Goal: Information Seeking & Learning: Find specific fact

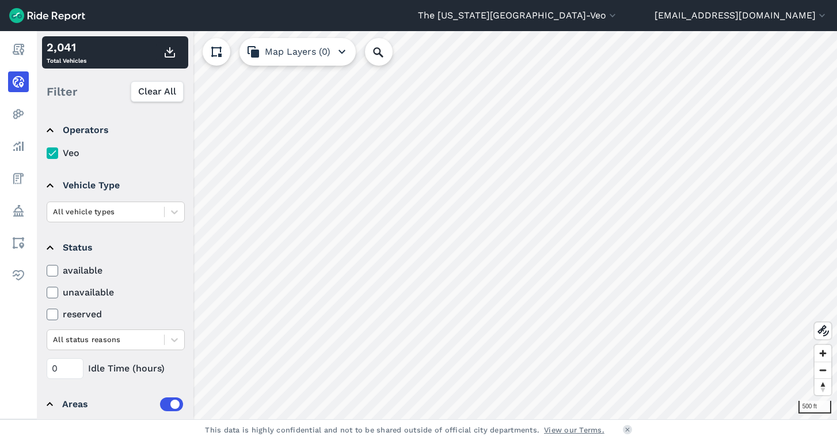
scroll to position [93, 0]
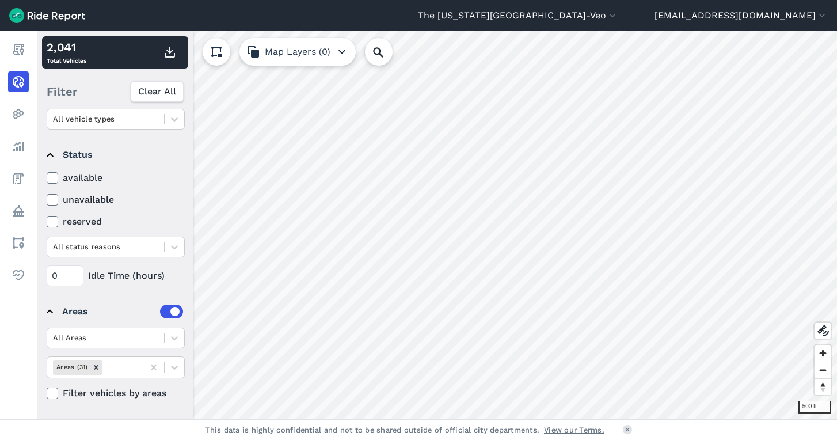
click at [618, 16] on button "The [US_STATE][GEOGRAPHIC_DATA]-Veo" at bounding box center [518, 16] width 200 height 14
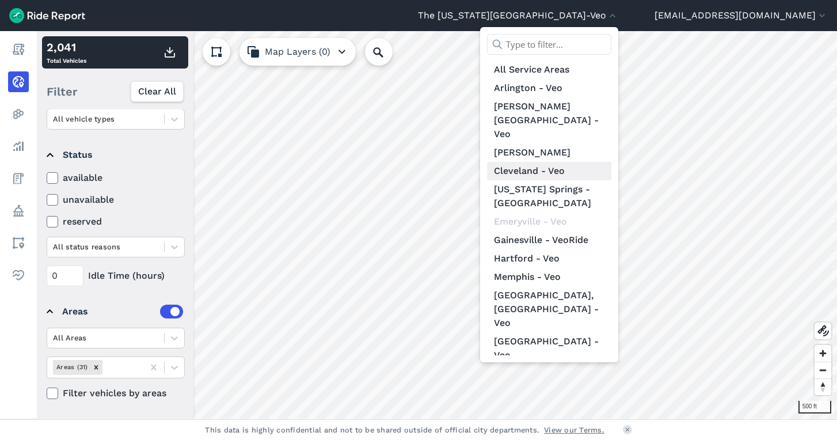
click at [602, 162] on link "Cleveland - Veo" at bounding box center [549, 171] width 124 height 18
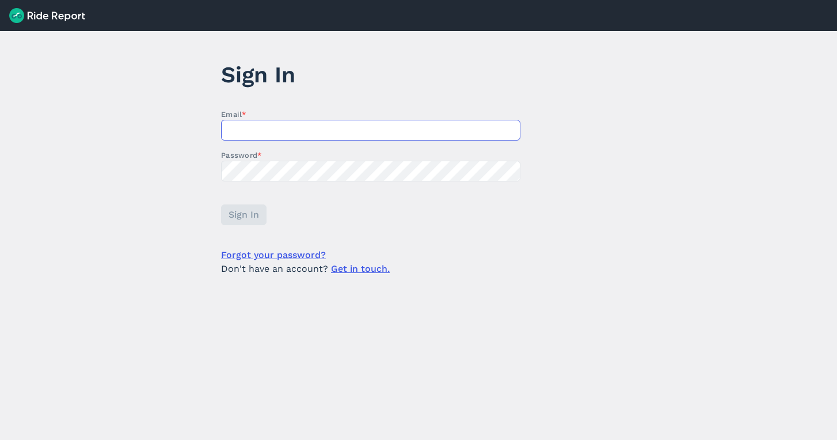
type input "[EMAIL_ADDRESS][DOMAIN_NAME]"
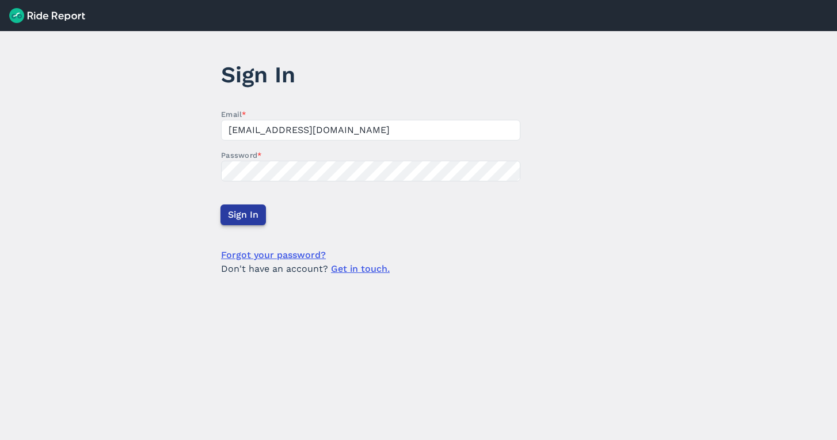
click at [238, 216] on span "Sign In" at bounding box center [243, 215] width 30 height 14
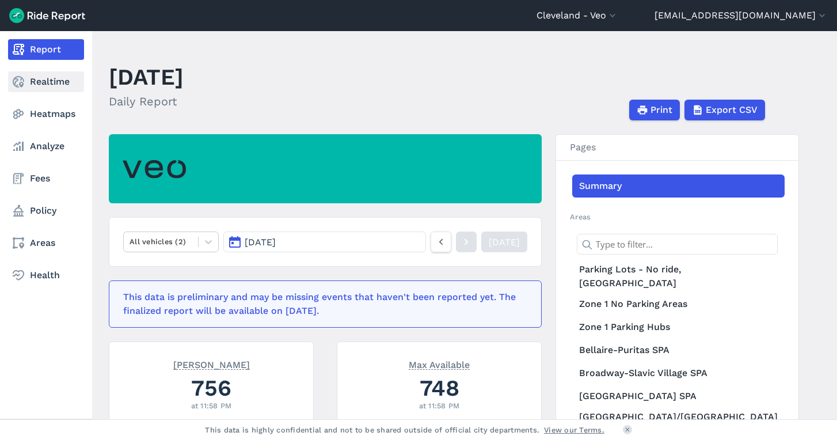
click at [50, 86] on link "Realtime" at bounding box center [46, 81] width 76 height 21
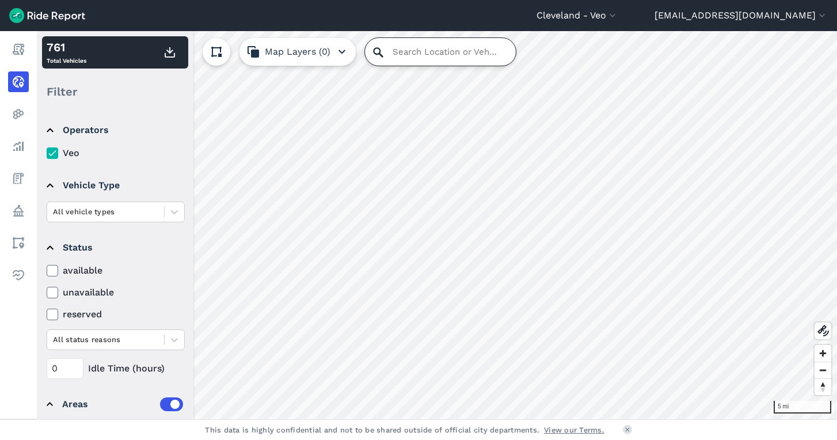
click at [417, 53] on input "Search Location or Vehicles" at bounding box center [440, 52] width 151 height 28
paste input "5902 Vandalia"
type input "[STREET_ADDRESS][US_STATE]"
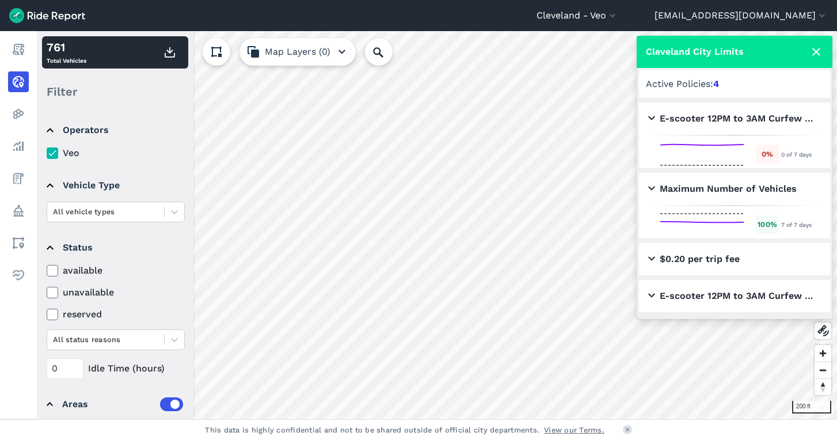
click at [818, 47] on icon at bounding box center [816, 52] width 14 height 14
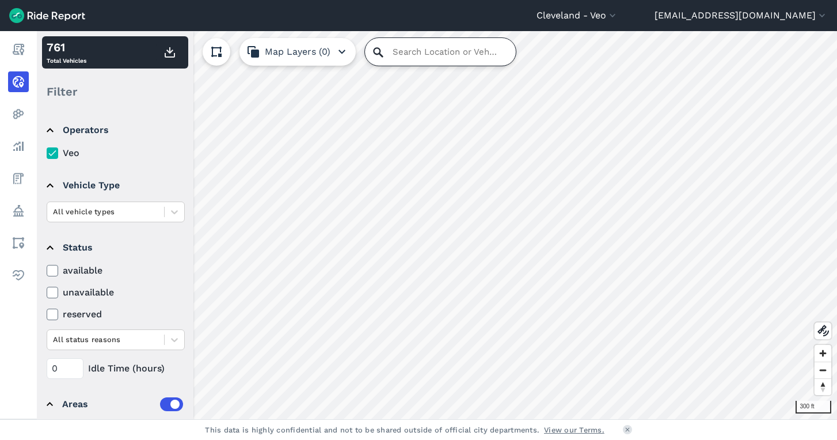
click at [380, 60] on input "Search Location or Vehicles" at bounding box center [440, 52] width 151 height 28
paste input "5902 Vandalia"
drag, startPoint x: 461, startPoint y: 52, endPoint x: 384, endPoint y: 65, distance: 77.6
click at [384, 65] on input "5902 Vandalia" at bounding box center [440, 52] width 151 height 28
click at [417, 51] on input "5902 Vandalia" at bounding box center [440, 52] width 151 height 28
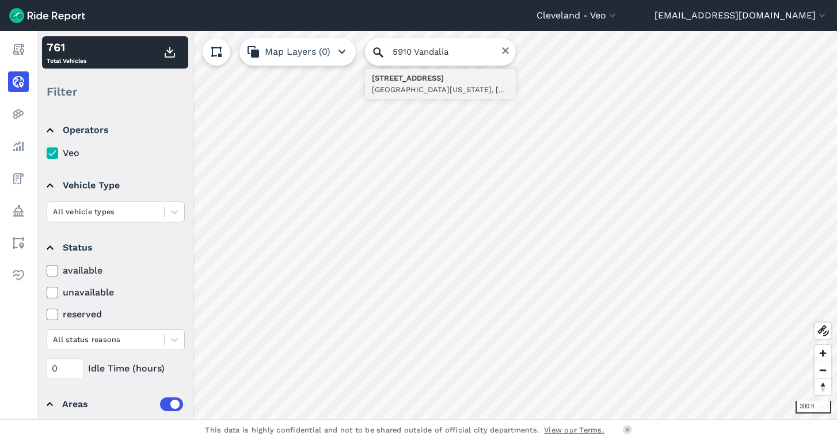
type input "[STREET_ADDRESS][US_STATE]"
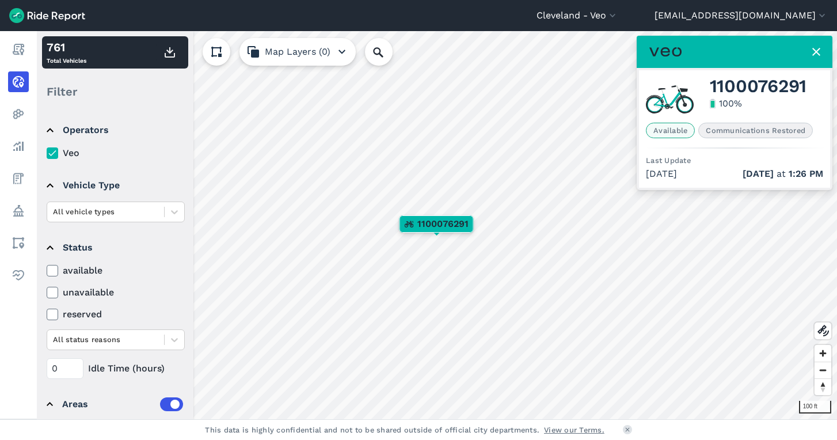
click at [679, 162] on span "Last Update" at bounding box center [668, 160] width 45 height 9
click at [746, 83] on span "1100076291" at bounding box center [757, 86] width 97 height 14
click at [668, 176] on div "[DATE] [DATE] 1:26 PM" at bounding box center [734, 174] width 177 height 14
click at [712, 132] on span "Communications Restored" at bounding box center [755, 131] width 115 height 16
click at [734, 85] on span "1100076291" at bounding box center [757, 86] width 97 height 14
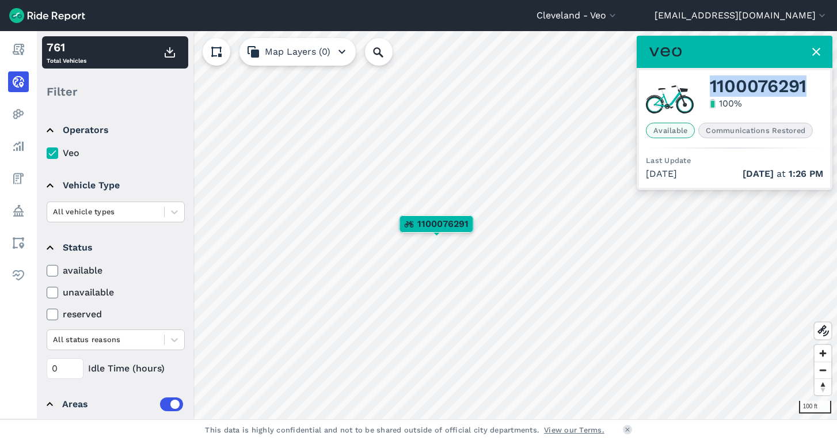
drag, startPoint x: 710, startPoint y: 86, endPoint x: 816, endPoint y: 87, distance: 106.4
click at [816, 87] on div "1100076291 100 %" at bounding box center [734, 97] width 177 height 41
copy span "1100076291"
click at [384, 55] on icon at bounding box center [378, 52] width 14 height 14
click at [398, 55] on input "Search Location or Vehicles" at bounding box center [440, 52] width 151 height 28
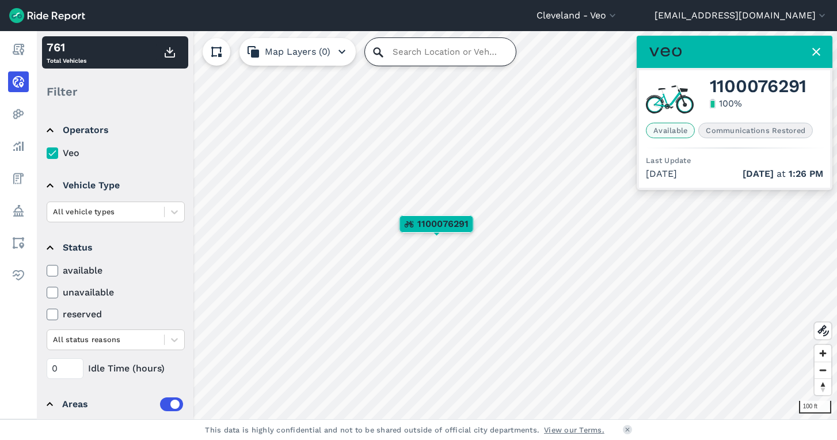
paste input "1100076291"
type input "1100076291"
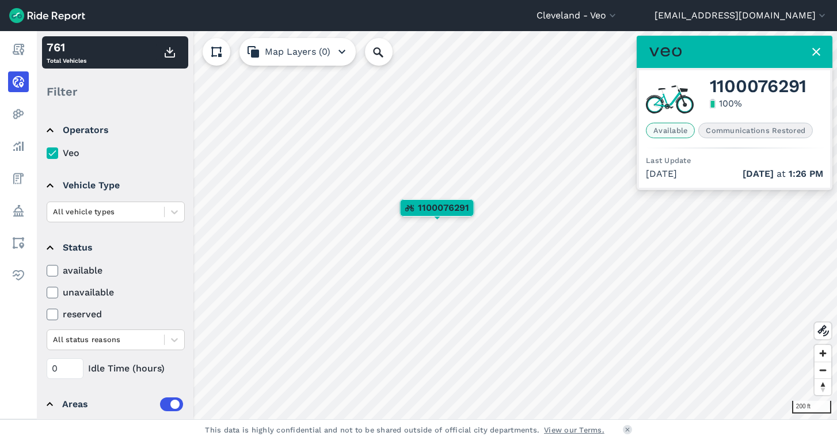
click at [435, 212] on span "1100076291" at bounding box center [443, 208] width 51 height 14
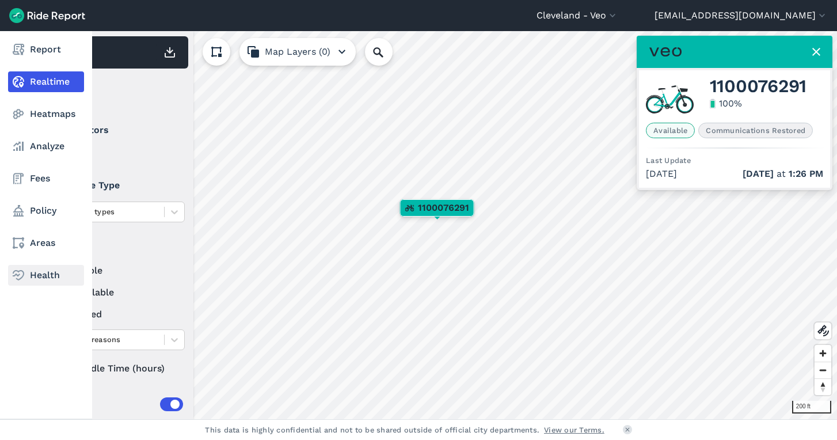
click at [44, 278] on link "Health" at bounding box center [46, 275] width 76 height 21
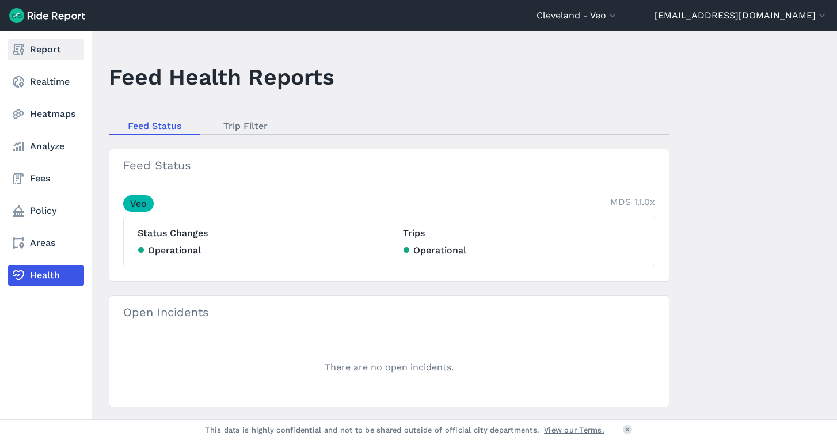
click at [25, 47] on icon at bounding box center [19, 50] width 14 height 14
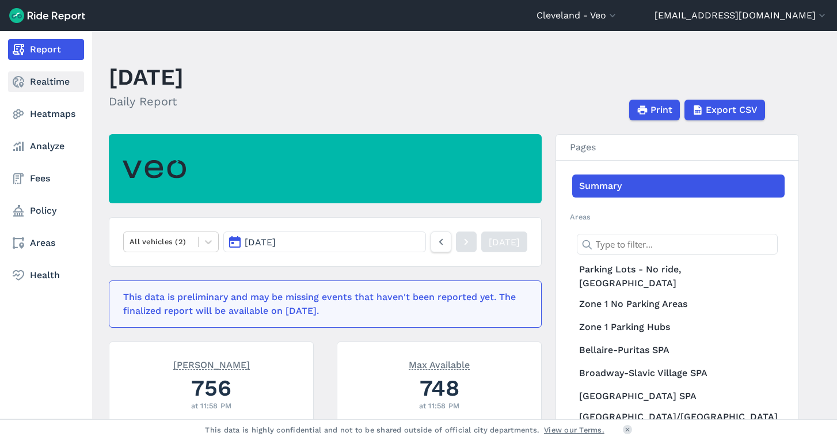
click at [25, 83] on link "Realtime" at bounding box center [46, 81] width 76 height 21
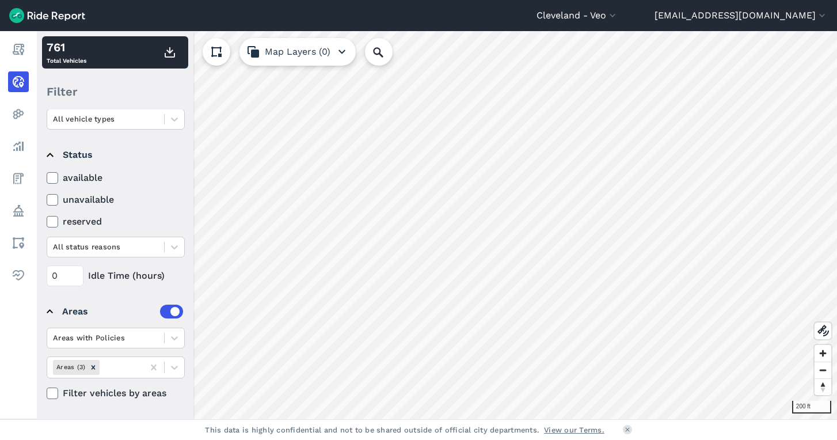
scroll to position [93, 0]
click at [221, 51] on use at bounding box center [216, 52] width 10 height 10
click at [215, 53] on use at bounding box center [216, 52] width 8 height 8
click at [216, 55] on use at bounding box center [216, 52] width 10 height 10
click at [218, 83] on icon at bounding box center [215, 79] width 9 height 9
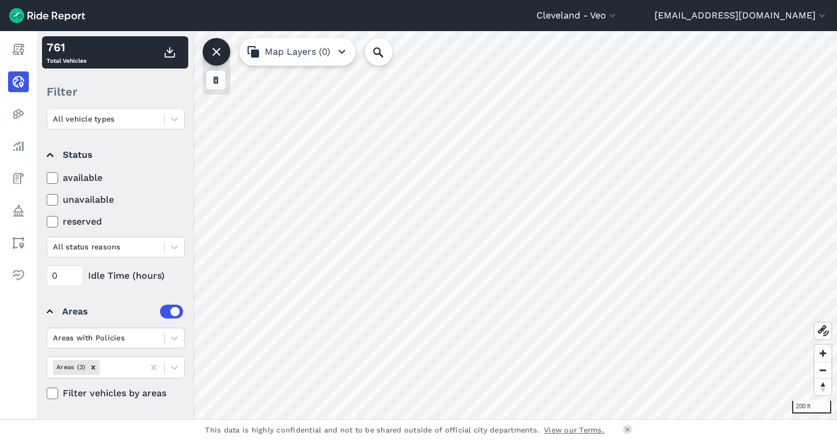
click at [215, 79] on use at bounding box center [215, 80] width 5 height 7
click at [215, 56] on icon at bounding box center [216, 52] width 14 height 14
click at [336, 52] on icon "button" at bounding box center [342, 52] width 14 height 14
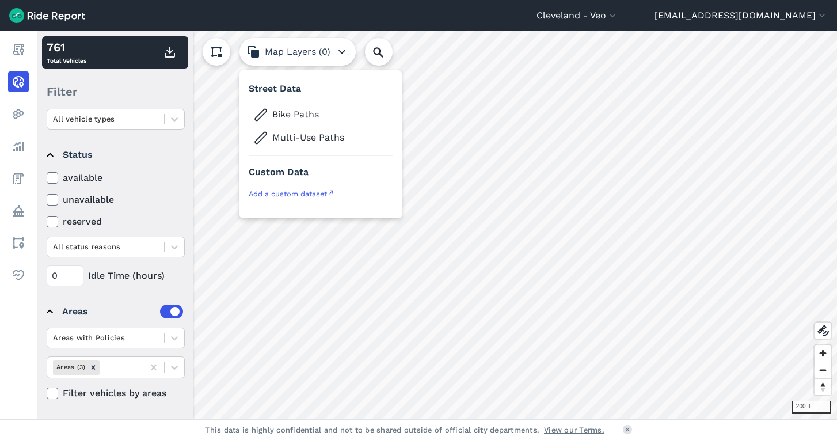
click at [339, 51] on icon "button" at bounding box center [342, 52] width 14 height 14
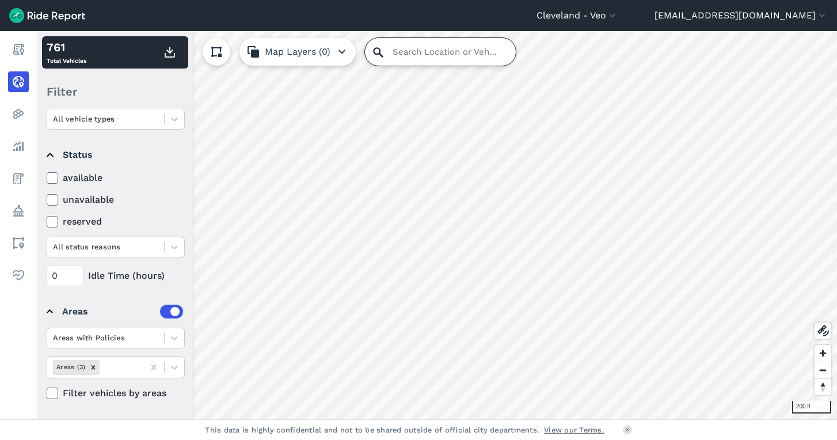
click at [390, 58] on input "Search Location or Vehicles" at bounding box center [440, 52] width 151 height 28
paste input "1100076291"
type input "1100076291"
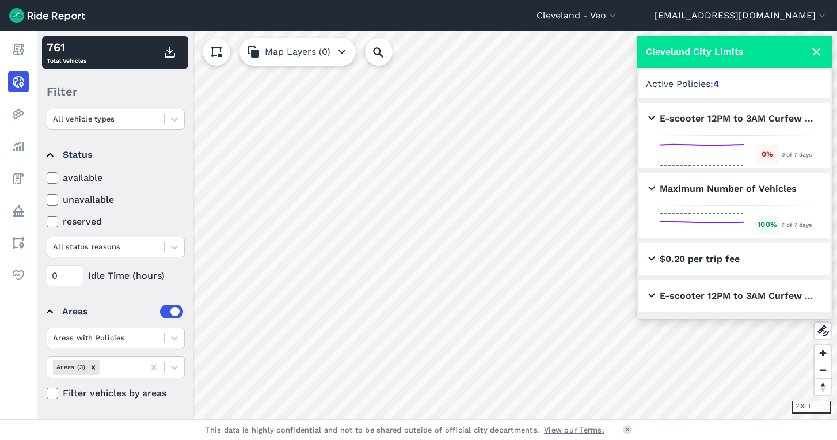
click at [811, 55] on icon at bounding box center [816, 52] width 14 height 14
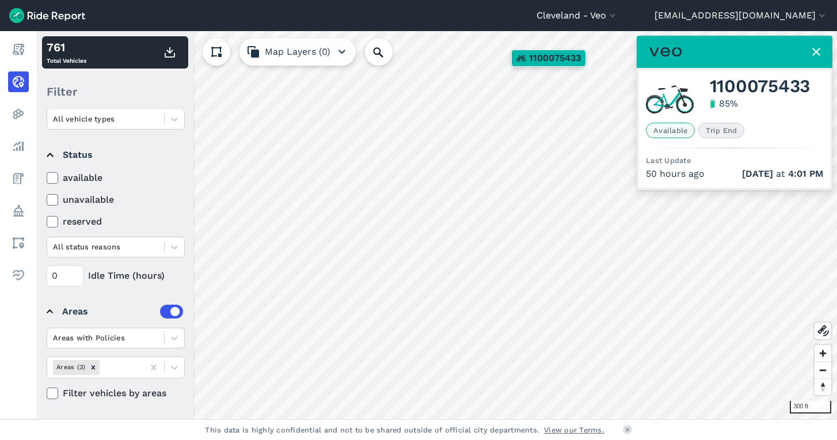
click at [666, 174] on div "50 hours ago [DATE] 4:01 PM" at bounding box center [734, 174] width 177 height 14
